Goal: Transaction & Acquisition: Subscribe to service/newsletter

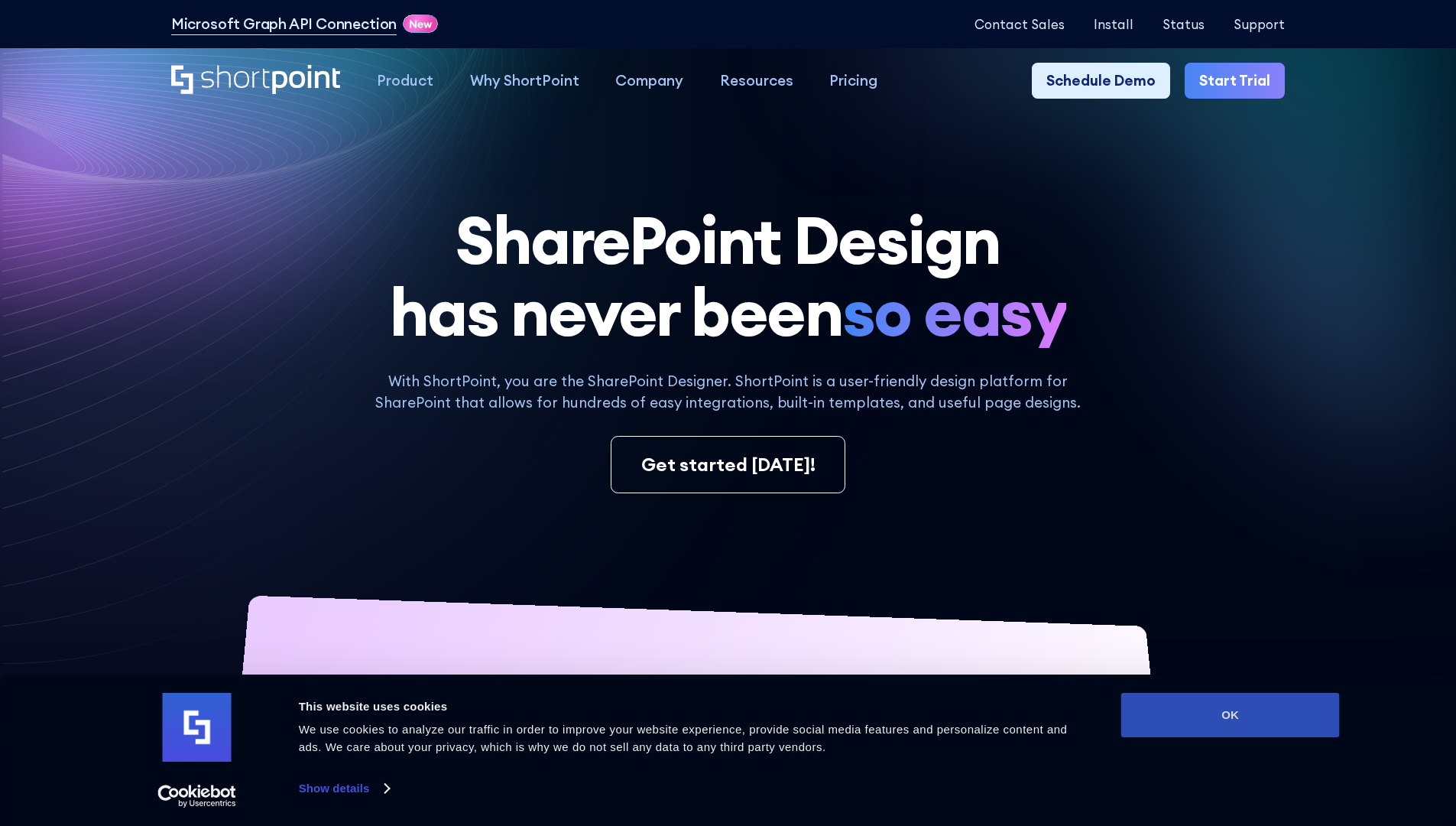
click at [1230, 715] on button "OK" at bounding box center [1231, 714] width 218 height 44
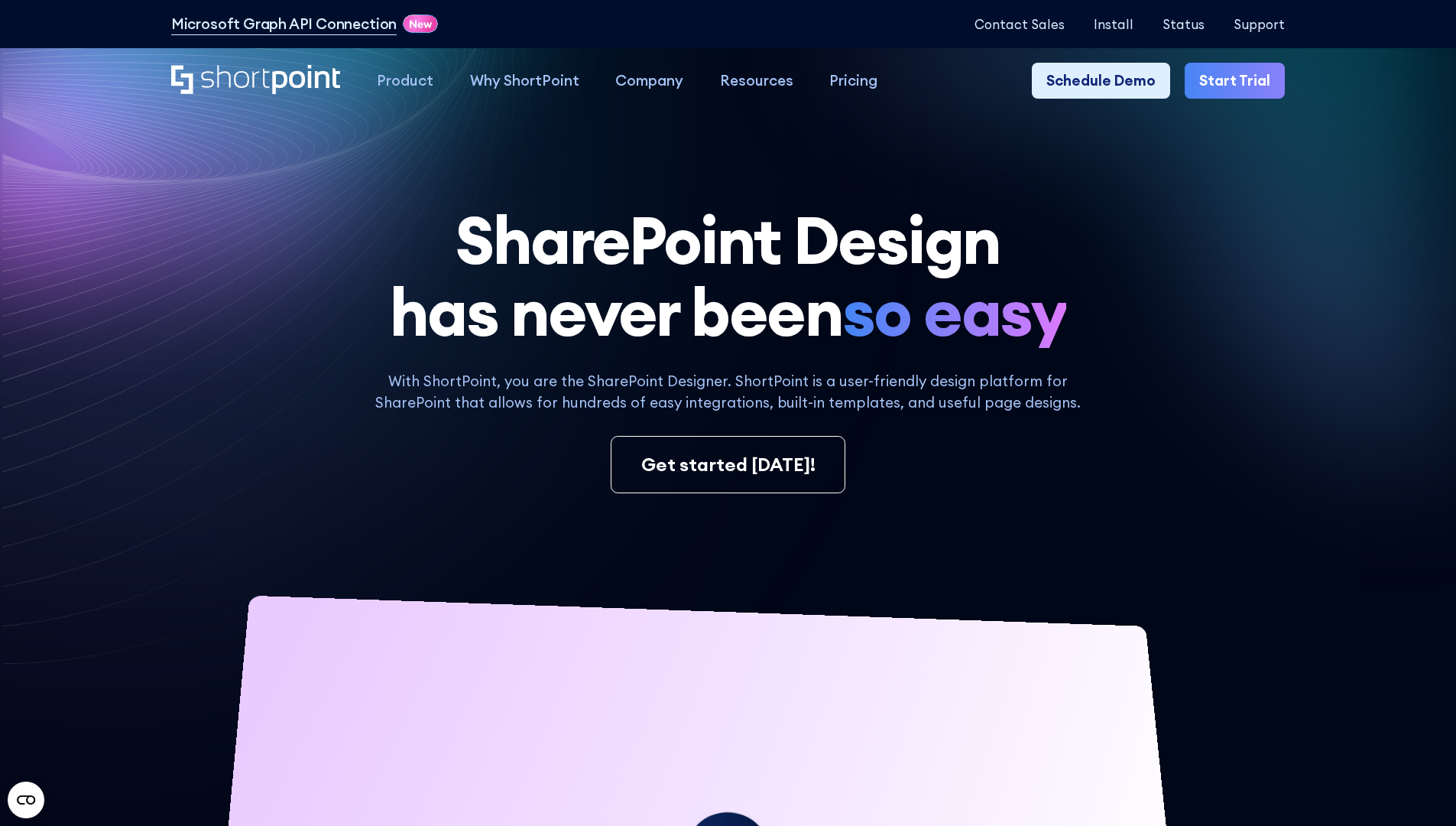
click at [1240, 81] on link "Start Trial" at bounding box center [1234, 81] width 100 height 37
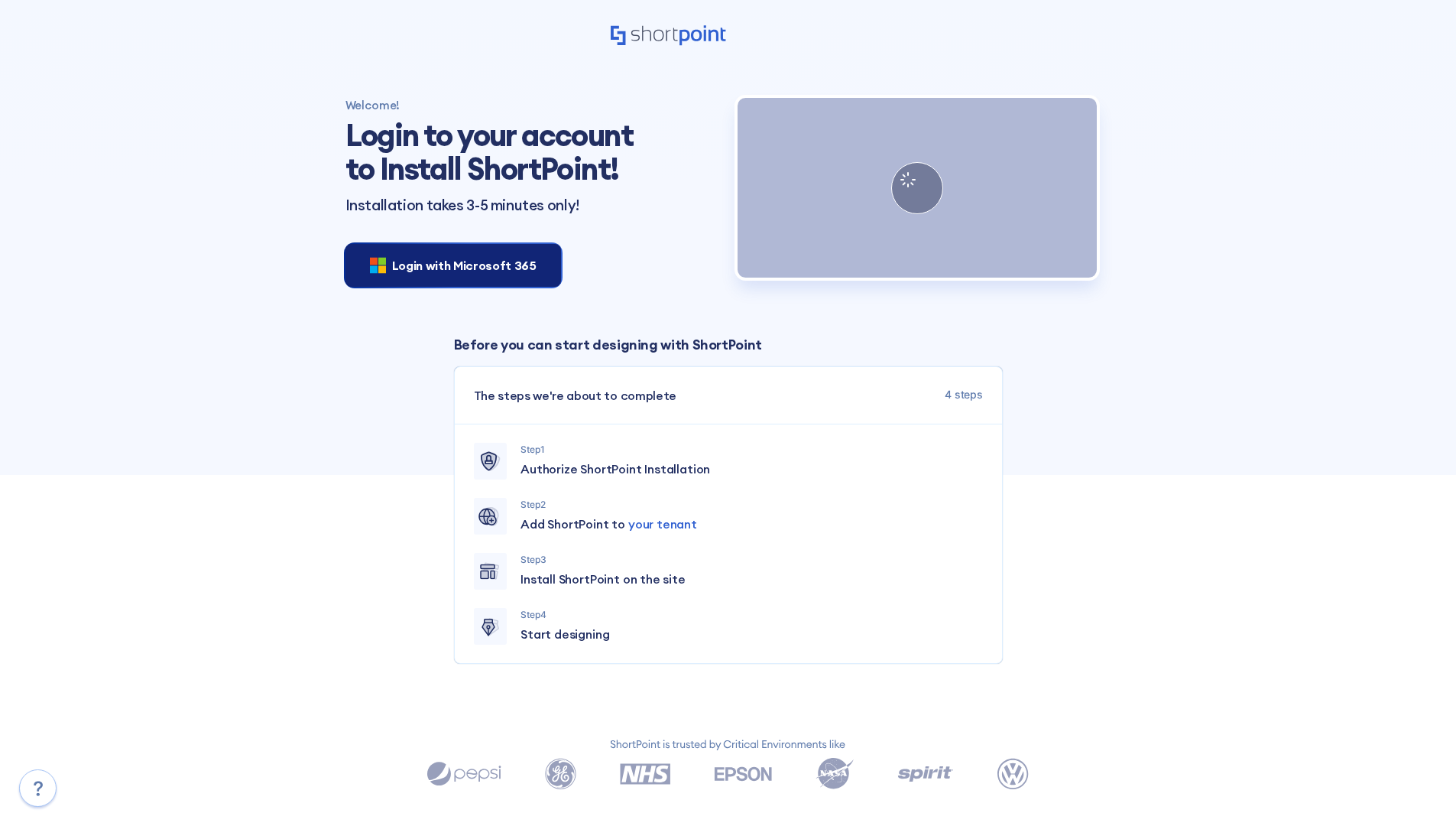
click at [449, 264] on span "Login with Microsoft 365" at bounding box center [464, 265] width 144 height 18
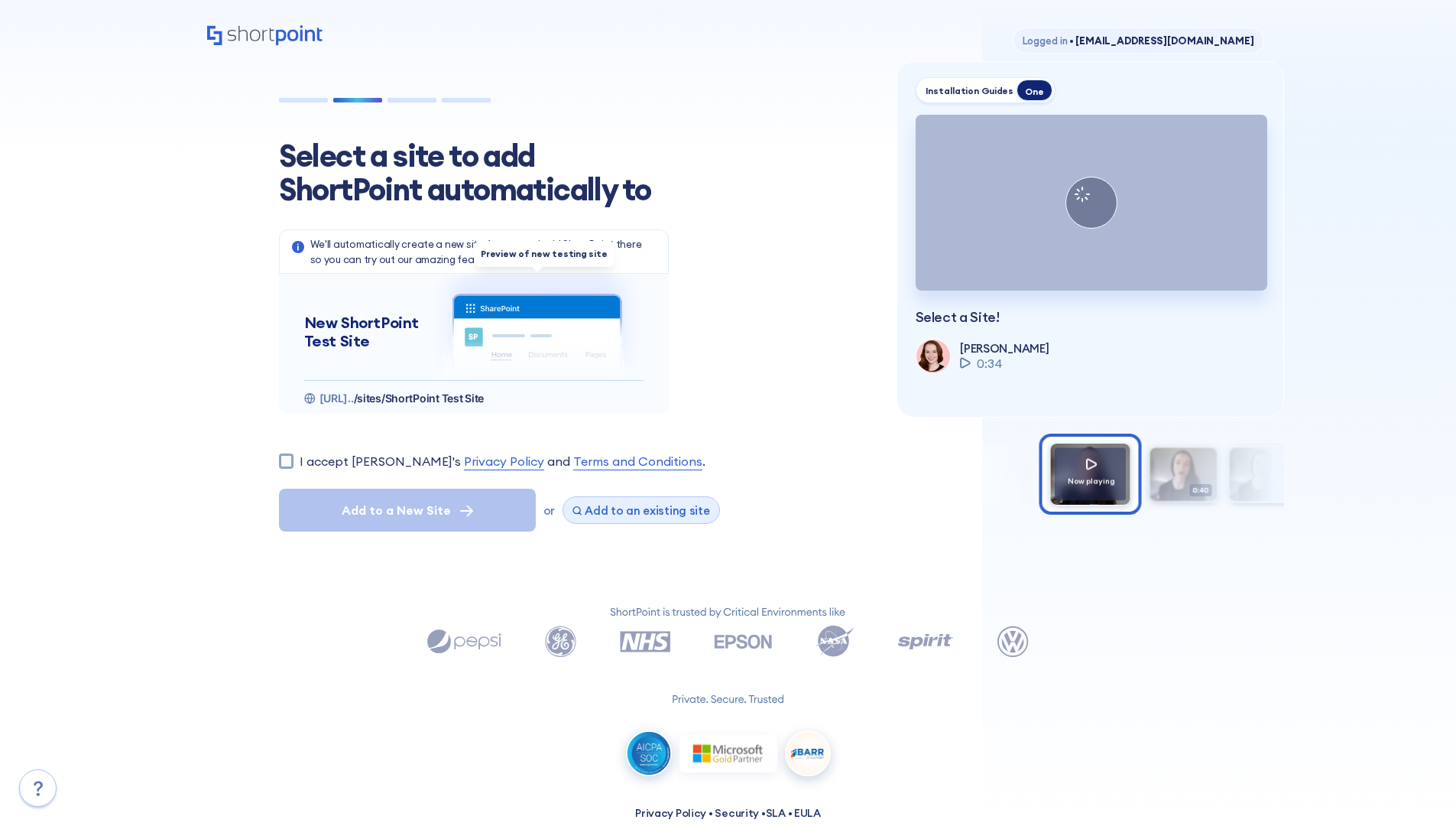
click at [636, 509] on span "Add to an existing site" at bounding box center [647, 510] width 125 height 14
